Goal: Find specific page/section: Find specific page/section

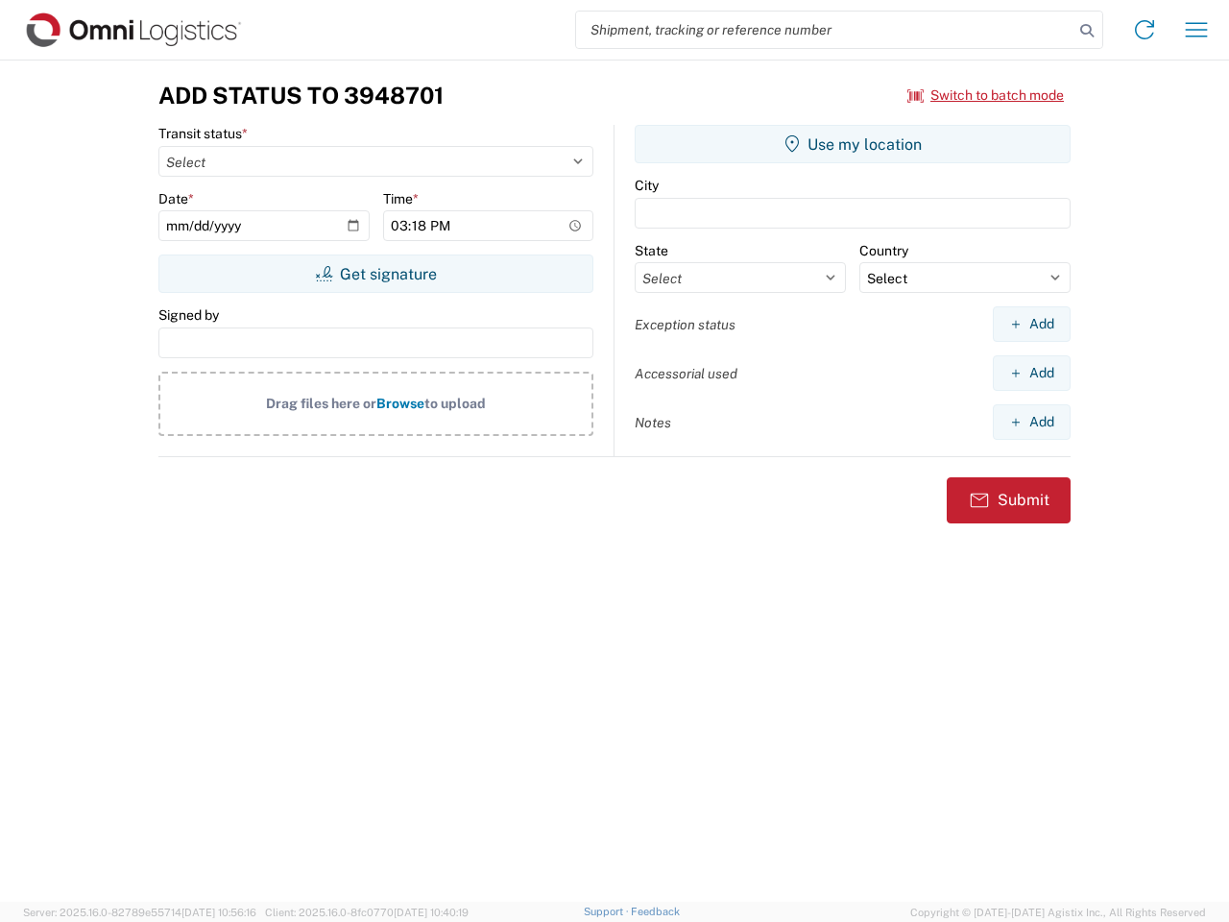
click at [825, 30] on input "search" at bounding box center [824, 30] width 497 height 36
click at [1087, 31] on icon at bounding box center [1086, 30] width 27 height 27
click at [1144, 30] on icon at bounding box center [1144, 29] width 31 height 31
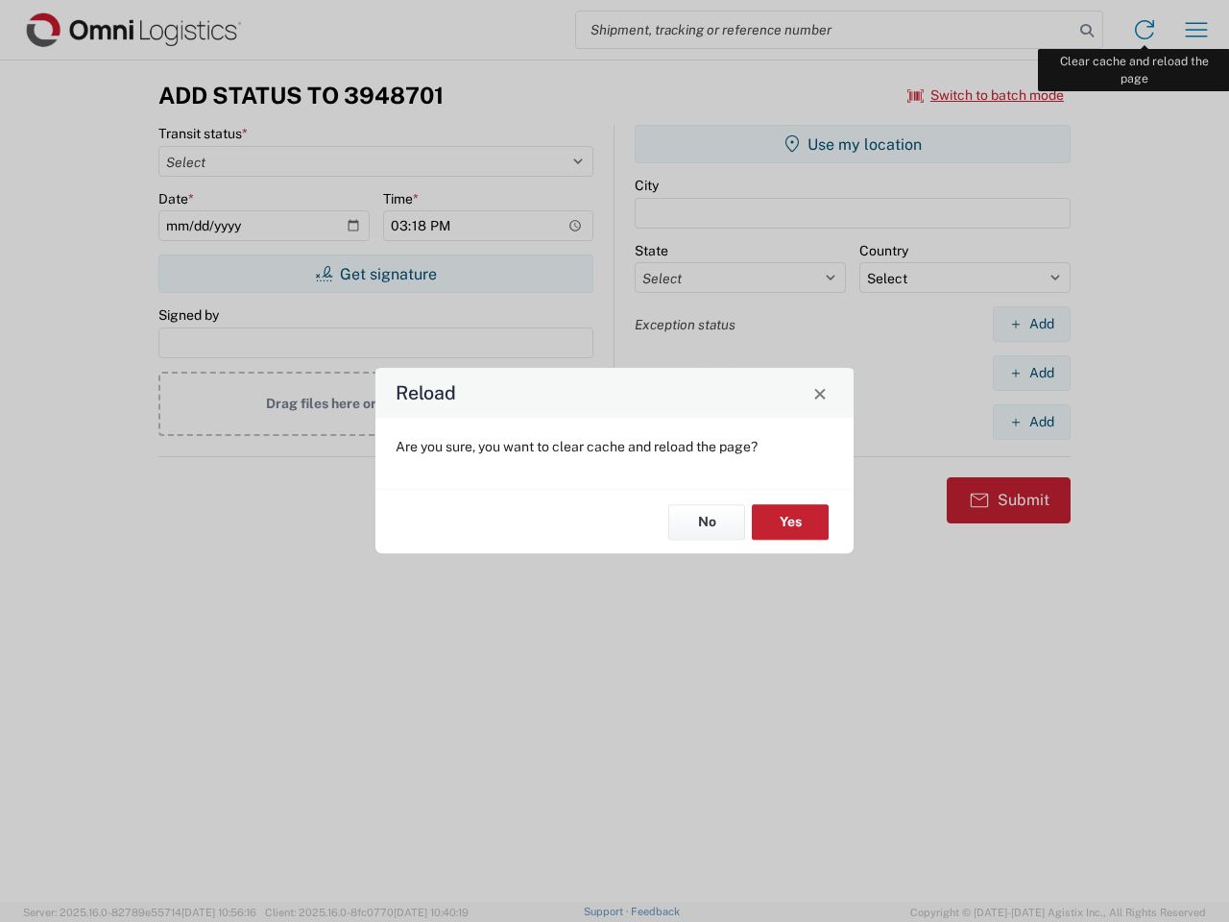
click at [1196, 30] on div "Reload Are you sure, you want to clear cache and reload the page? No Yes" at bounding box center [614, 461] width 1229 height 922
click at [986, 95] on div "Reload Are you sure, you want to clear cache and reload the page? No Yes" at bounding box center [614, 461] width 1229 height 922
click at [375, 274] on div "Reload Are you sure, you want to clear cache and reload the page? No Yes" at bounding box center [614, 461] width 1229 height 922
click at [853, 144] on div "Reload Are you sure, you want to clear cache and reload the page? No Yes" at bounding box center [614, 461] width 1229 height 922
click at [1031, 324] on div "Reload Are you sure, you want to clear cache and reload the page? No Yes" at bounding box center [614, 461] width 1229 height 922
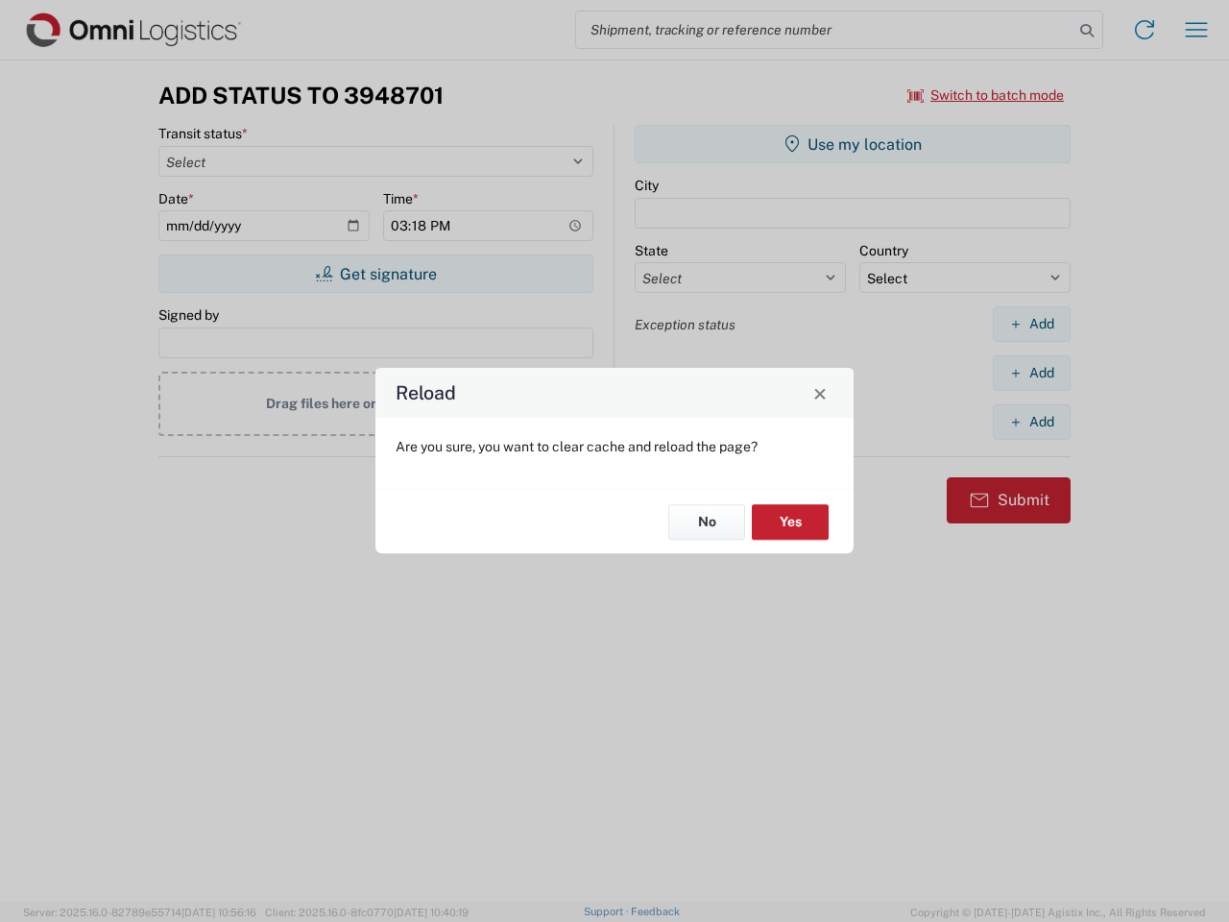
click at [1031, 372] on div "Reload Are you sure, you want to clear cache and reload the page? No Yes" at bounding box center [614, 461] width 1229 height 922
click at [1031, 421] on div "Reload Are you sure, you want to clear cache and reload the page? No Yes" at bounding box center [614, 461] width 1229 height 922
